Goal: Task Accomplishment & Management: Use online tool/utility

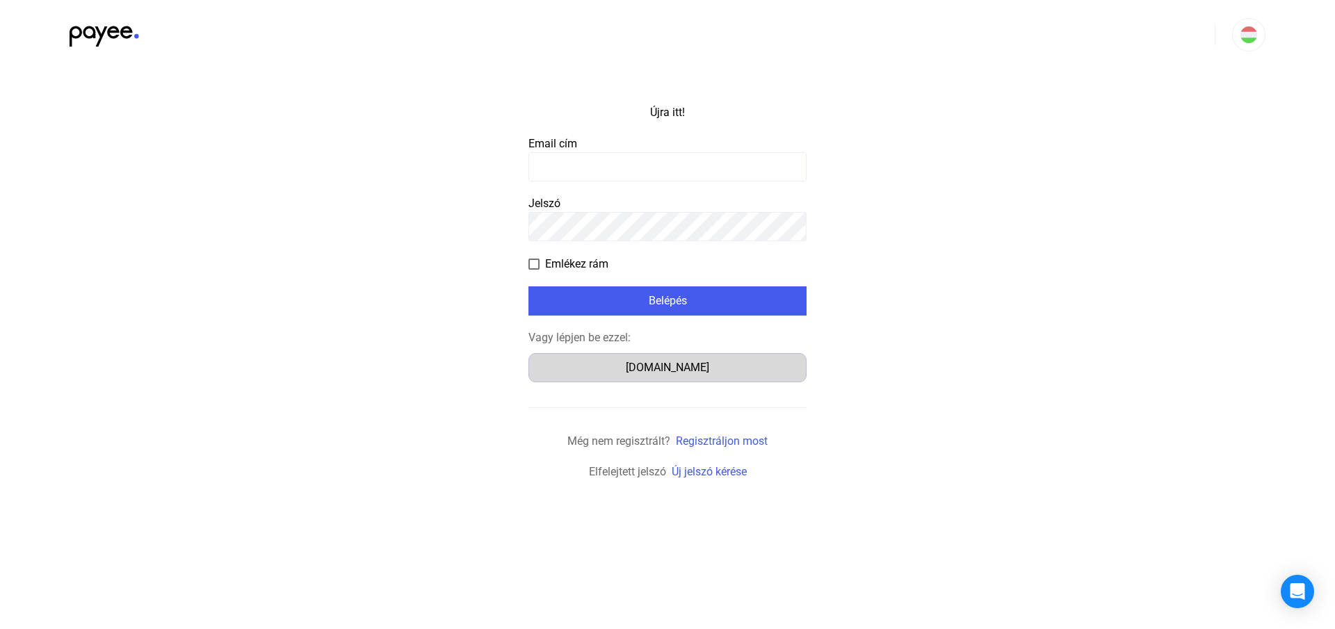
click at [636, 372] on font "[DOMAIN_NAME]" at bounding box center [667, 367] width 83 height 13
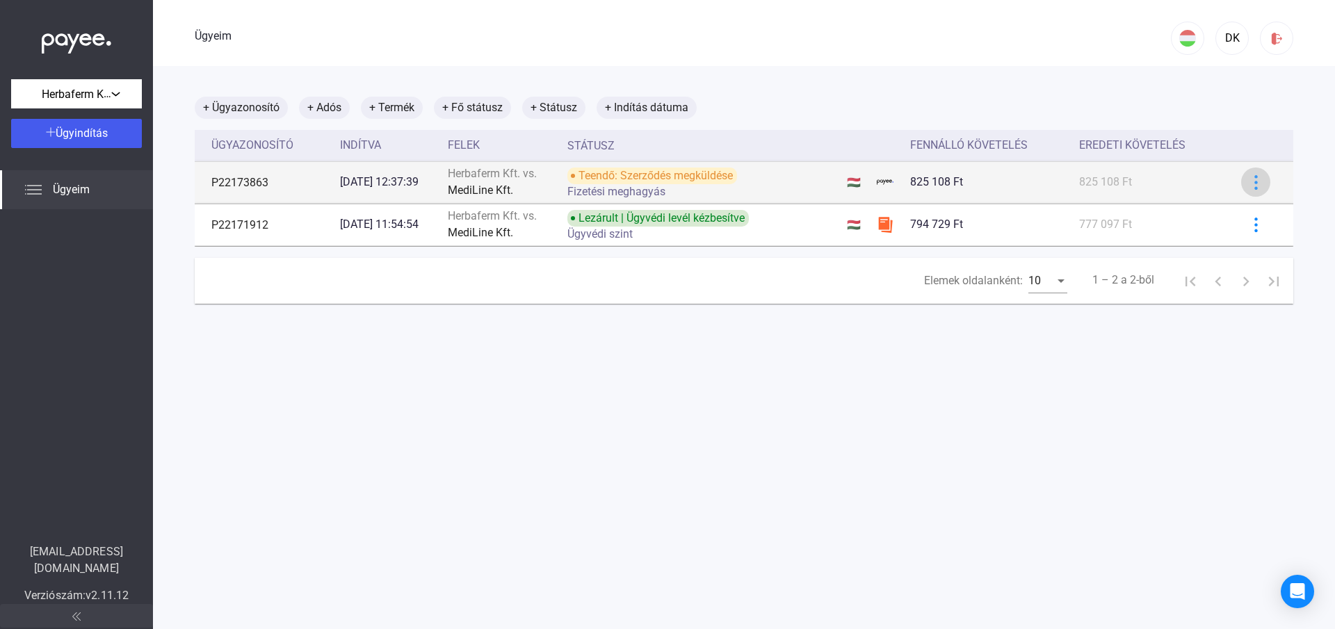
click at [1249, 183] on img at bounding box center [1256, 182] width 15 height 15
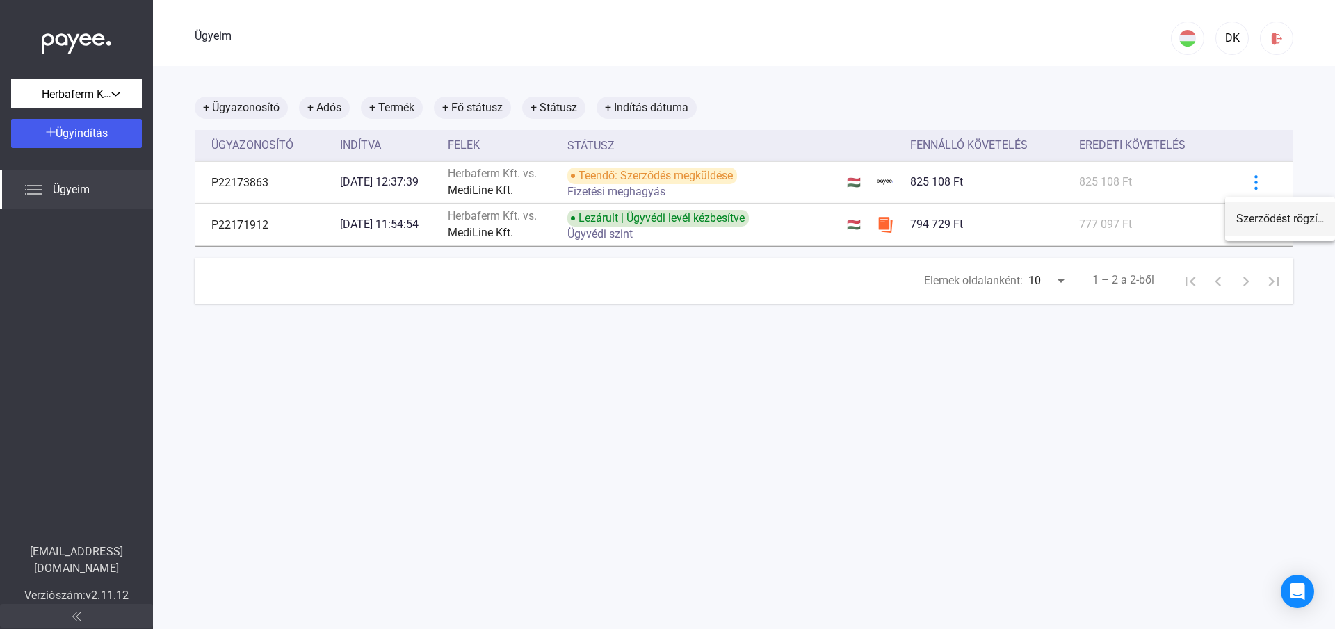
click at [1258, 216] on font "Szerződést rögzítenek" at bounding box center [1290, 218] width 108 height 13
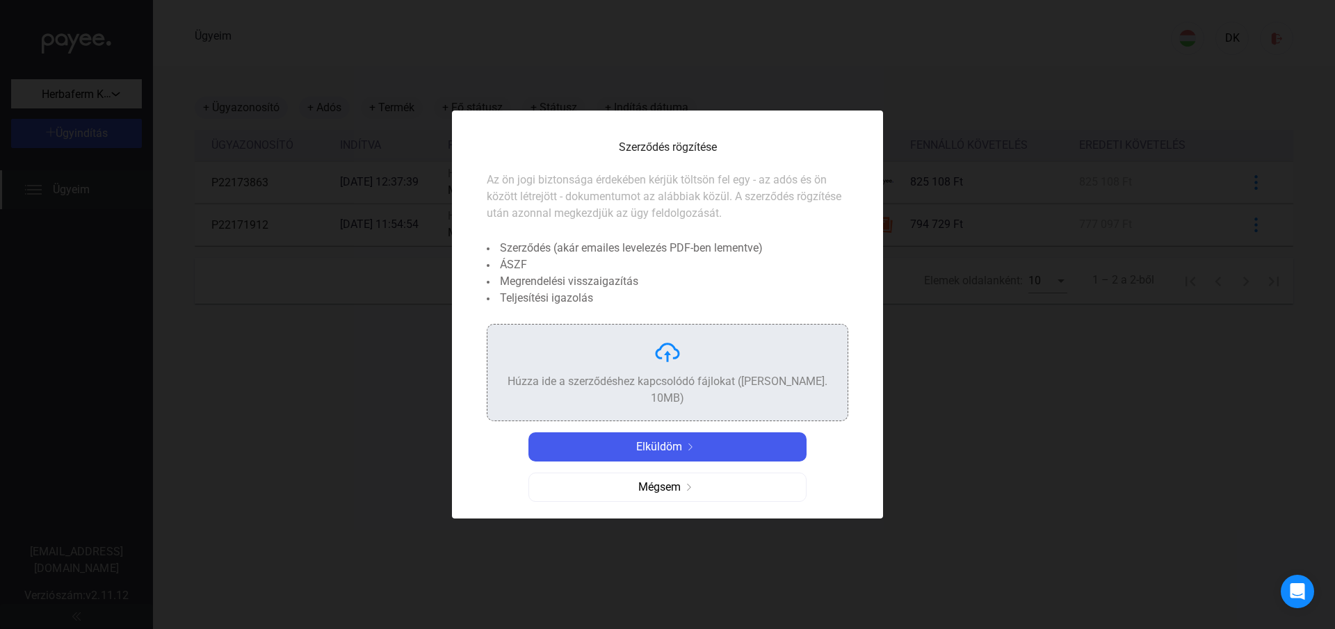
click at [669, 382] on font "Húzza ide a szerződéshez kapcsolódó fájlokat (Max. 10MB)" at bounding box center [667, 390] width 320 height 30
click at [662, 480] on font "Mégsem" at bounding box center [659, 486] width 42 height 13
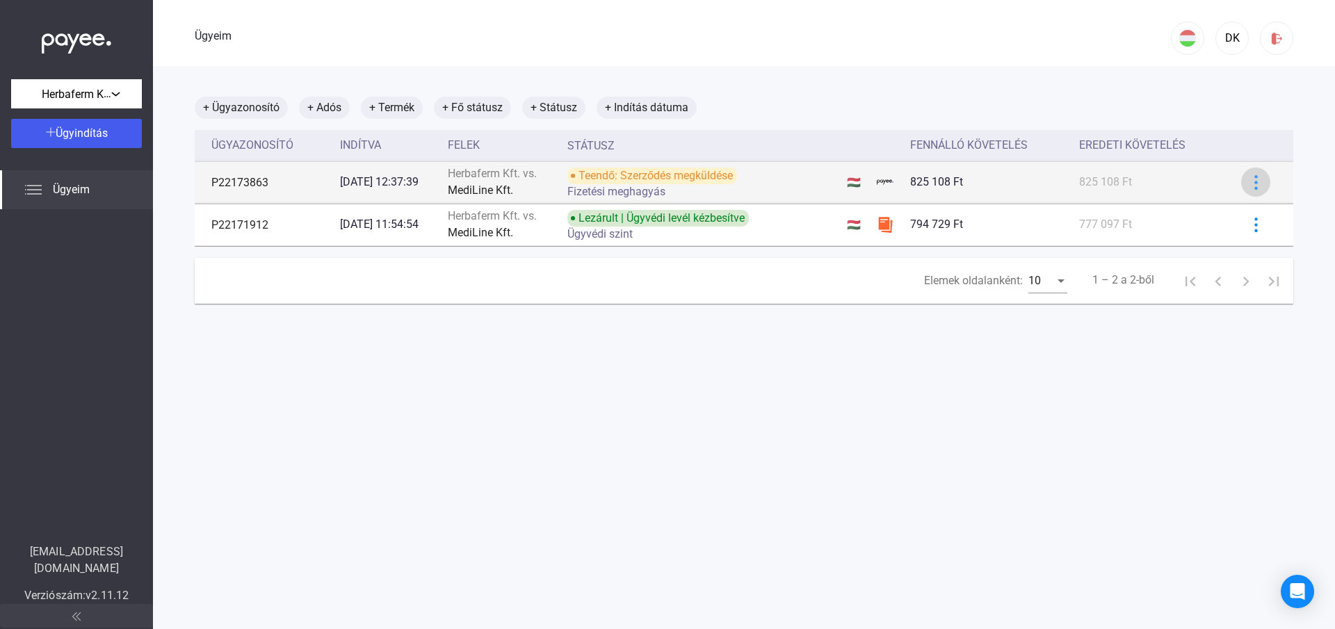
click at [1249, 185] on img at bounding box center [1256, 182] width 15 height 15
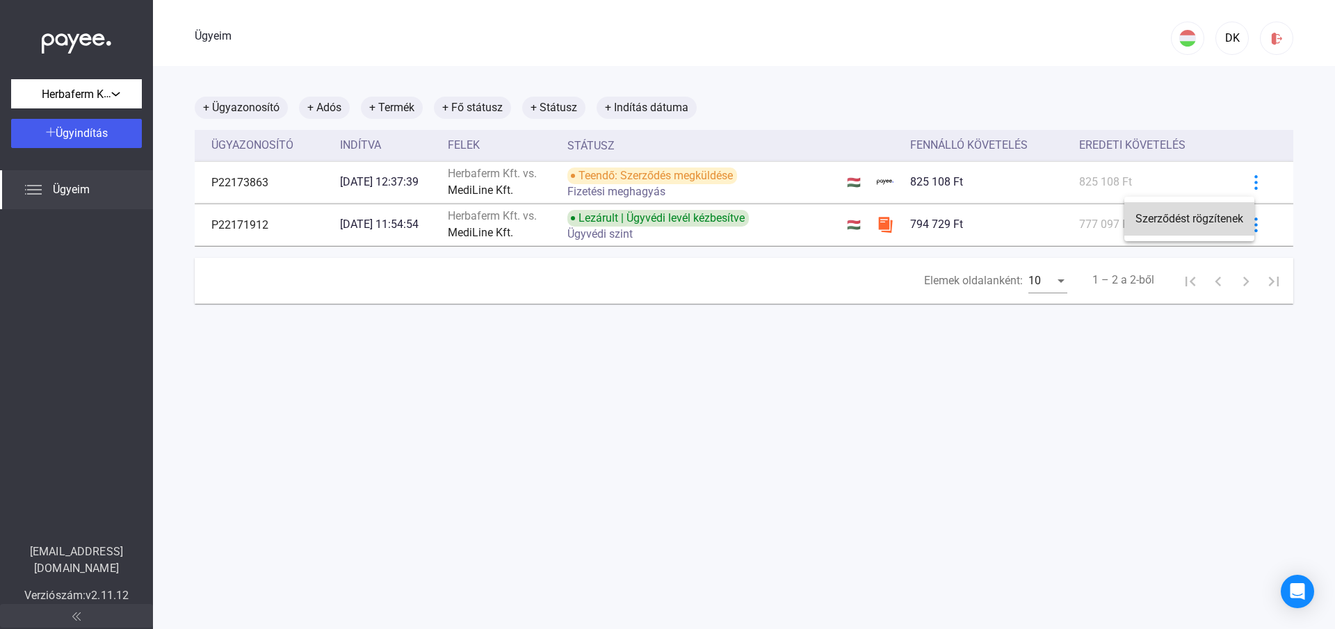
click at [1167, 218] on font "Szerződést rögzítenek" at bounding box center [1189, 218] width 108 height 13
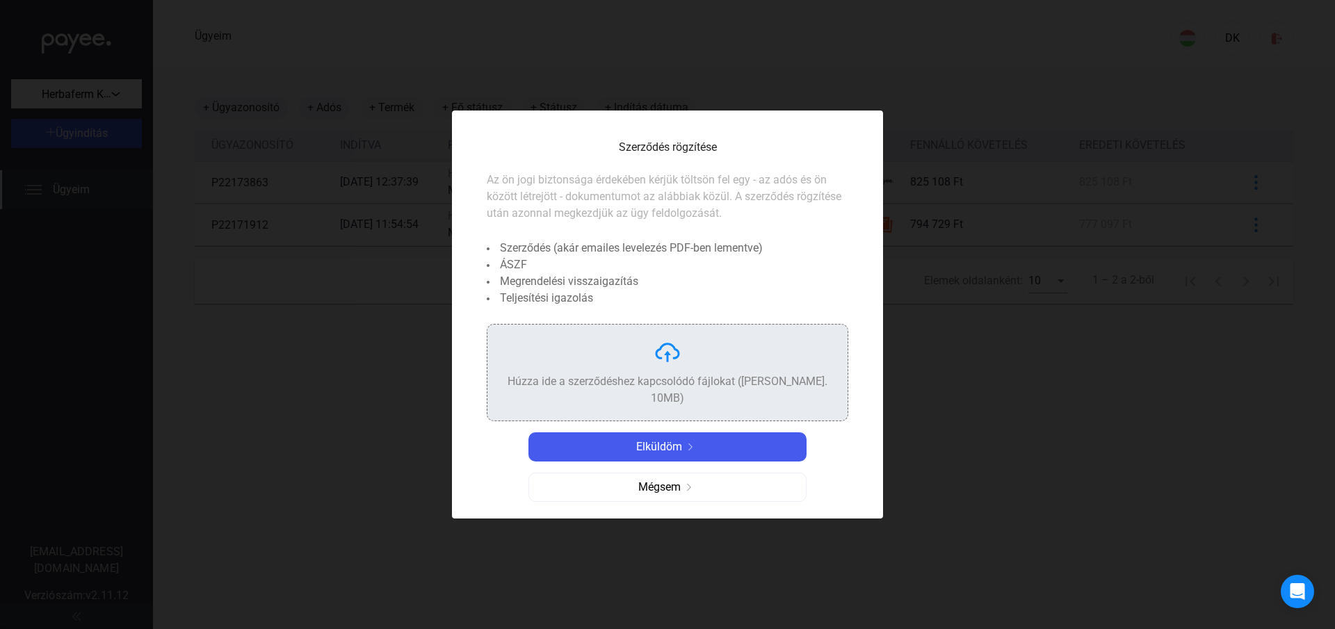
click at [681, 361] on div "Húzza ide a szerződéshez kapcsolódó fájlokat (Max. 10MB)" at bounding box center [667, 373] width 338 height 68
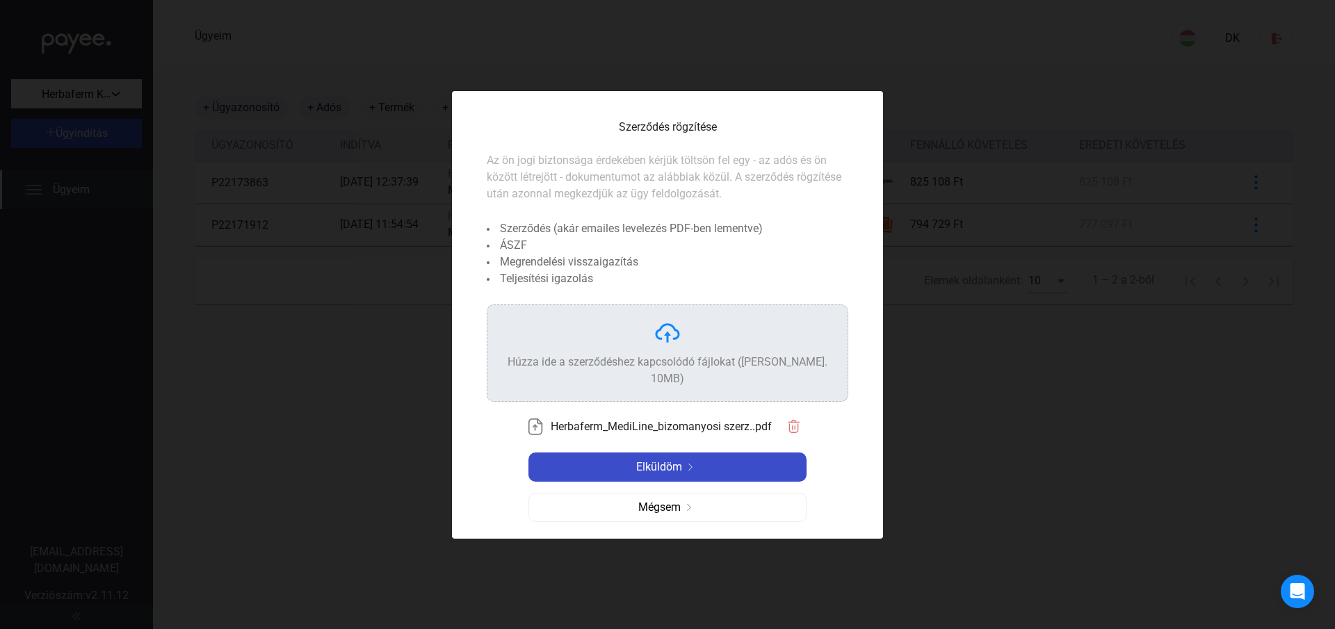
click at [674, 460] on font "Elküldöm" at bounding box center [659, 466] width 46 height 13
